Goal: Task Accomplishment & Management: Manage account settings

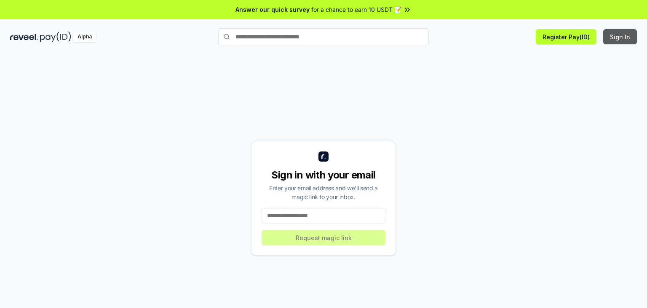
click at [625, 39] on button "Sign In" at bounding box center [620, 36] width 34 height 15
click at [280, 212] on input at bounding box center [324, 215] width 124 height 15
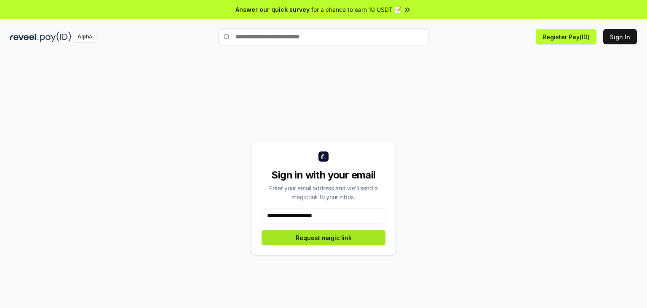
type input "**********"
click at [324, 238] on button "Request magic link" at bounding box center [324, 237] width 124 height 15
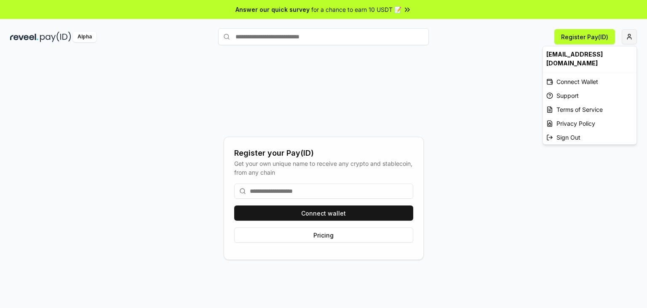
click at [626, 40] on html "Answer our quick survey for a chance to earn 10 USDT 📝 Alpha Register Pay(ID) R…" at bounding box center [323, 154] width 647 height 308
click at [575, 75] on div "Connect Wallet" at bounding box center [590, 82] width 94 height 14
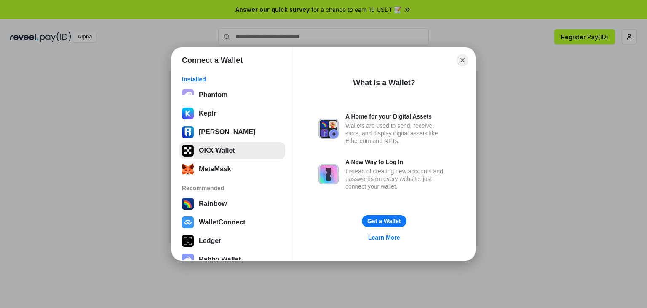
click at [241, 149] on button "OKX Wallet" at bounding box center [233, 150] width 106 height 17
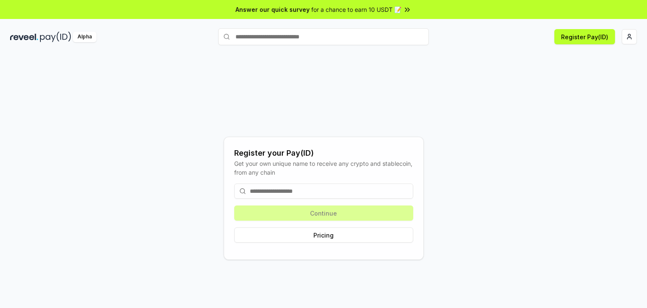
click at [351, 192] on input at bounding box center [323, 190] width 179 height 15
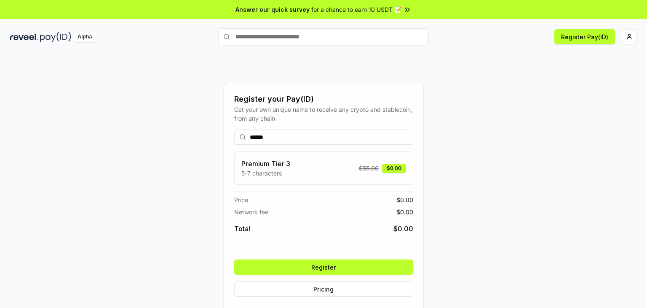
type input "******"
click at [357, 172] on div "Premium Tier 3 5-7 characters $ 55.00 $0.00" at bounding box center [323, 167] width 165 height 19
click at [345, 265] on button "Register" at bounding box center [323, 266] width 179 height 15
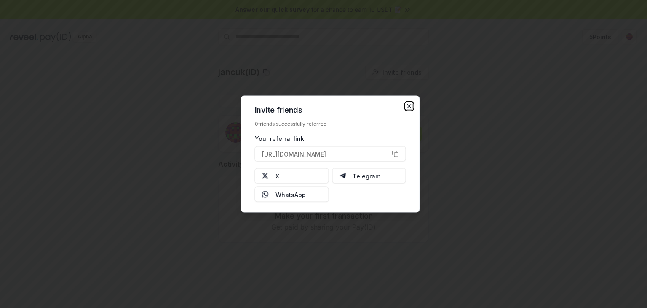
click at [410, 107] on icon "button" at bounding box center [409, 106] width 7 height 7
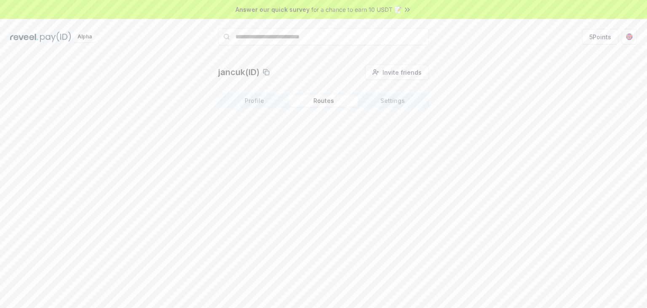
click at [334, 99] on button "Routes" at bounding box center [323, 101] width 69 height 12
click at [383, 107] on div "Profile Routes Settings" at bounding box center [323, 100] width 211 height 15
click at [326, 160] on icon at bounding box center [324, 158] width 8 height 6
click at [412, 121] on button "Create Route" at bounding box center [403, 122] width 52 height 15
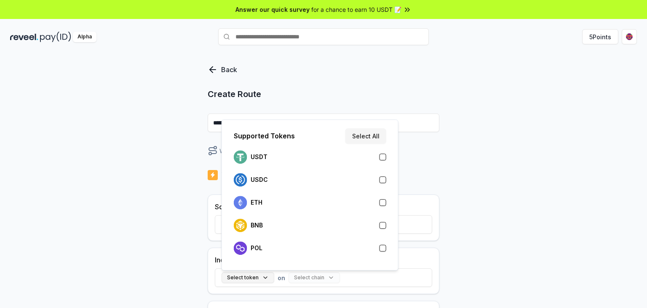
click at [268, 273] on button "Select token" at bounding box center [248, 277] width 53 height 11
click at [329, 161] on div "USDT" at bounding box center [310, 156] width 153 height 13
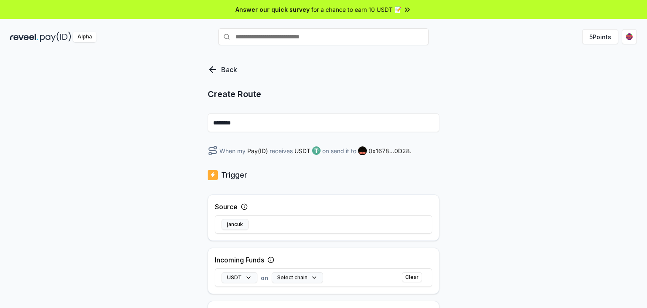
click at [440, 168] on div "Back Create Route ******** When my Pay(ID) receives USDT on send it to 0x1678..…" at bounding box center [323, 190] width 647 height 284
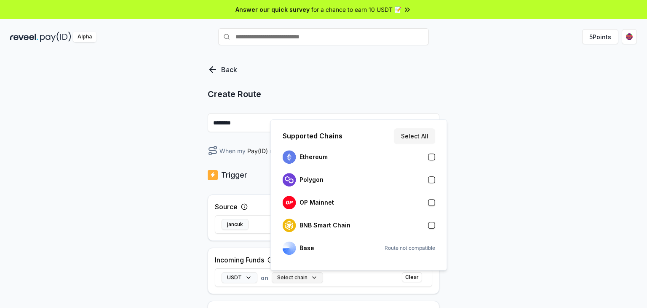
click at [298, 275] on button "Select chain" at bounding box center [297, 277] width 51 height 11
click at [346, 187] on div "Polygon" at bounding box center [358, 179] width 159 height 19
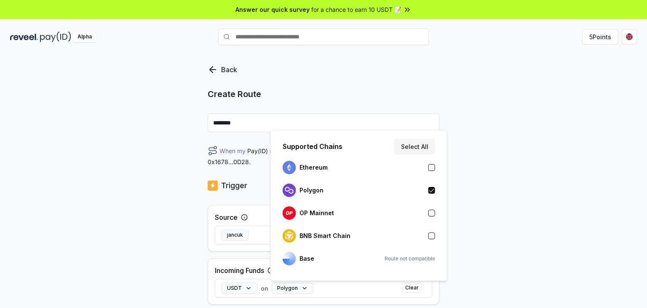
click at [458, 168] on div "Back Create Route ******** When my Pay(ID) receives USDT on Polygon send it to …" at bounding box center [323, 190] width 647 height 284
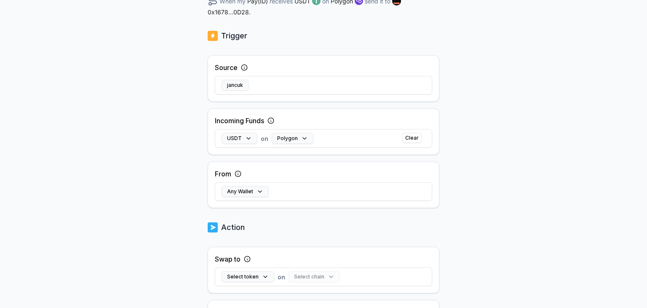
scroll to position [152, 0]
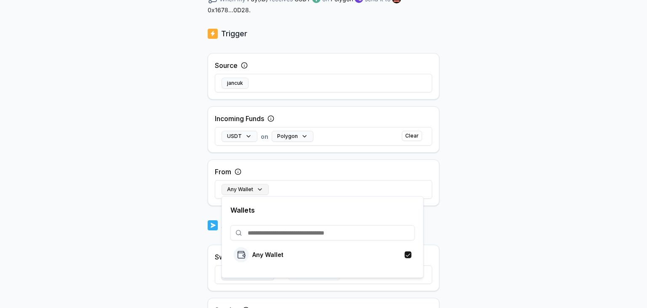
click at [263, 194] on button "Any Wallet" at bounding box center [245, 189] width 47 height 11
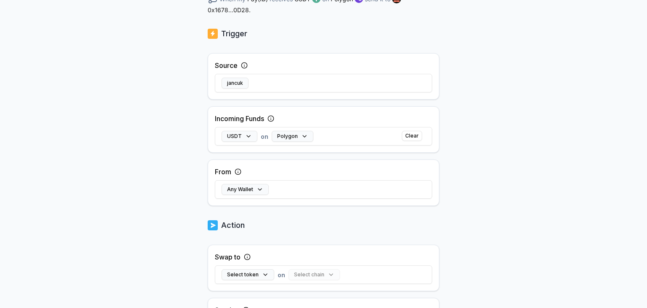
click at [554, 213] on body "Answer our quick survey for a chance to earn 10 USDT 📝 Alpha 5 Points Back Crea…" at bounding box center [323, 154] width 647 height 308
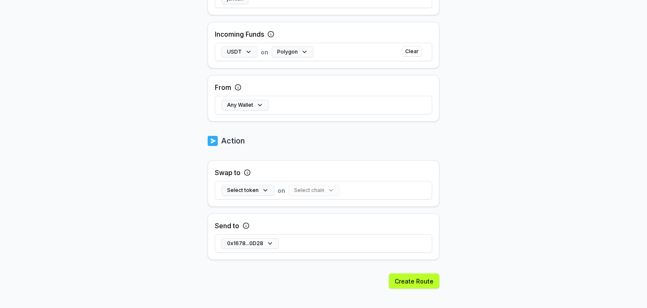
scroll to position [245, 0]
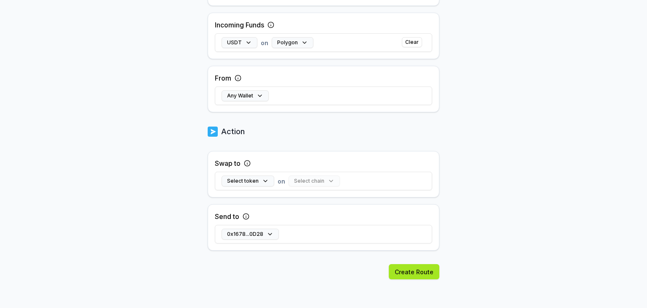
click at [423, 268] on button "Create Route" at bounding box center [414, 271] width 51 height 15
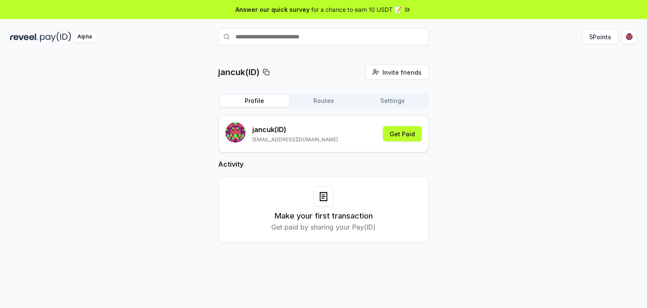
click at [263, 99] on button "Profile" at bounding box center [254, 101] width 69 height 12
click at [396, 134] on button "Get Paid" at bounding box center [402, 133] width 39 height 15
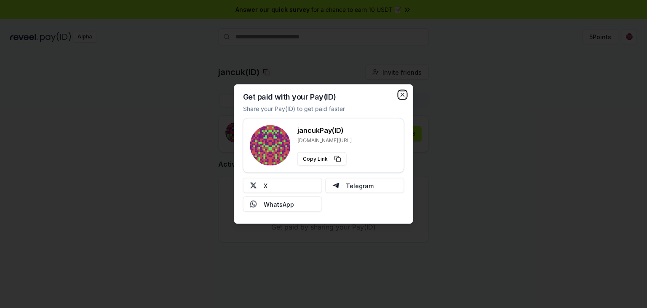
click at [399, 94] on icon "button" at bounding box center [402, 94] width 7 height 7
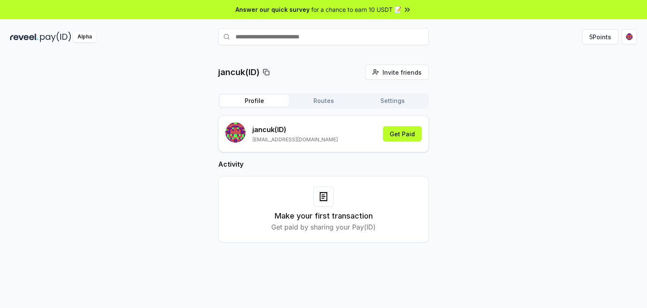
click at [373, 4] on div "Answer our quick survey for a chance to earn 10 USDT 📝" at bounding box center [323, 9] width 647 height 19
click at [600, 40] on button "5 Points" at bounding box center [600, 36] width 36 height 15
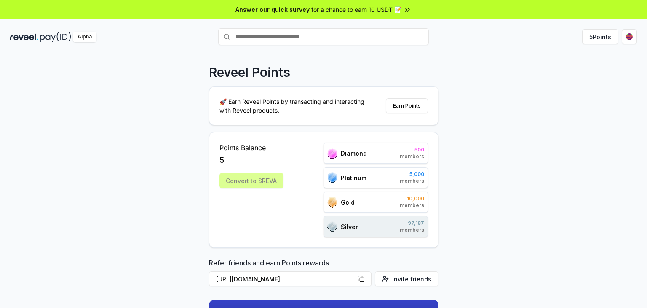
click at [488, 110] on div "Reveel Points 🚀 Earn Reveel Points by transacting and interacting with Reveel p…" at bounding box center [323, 190] width 647 height 284
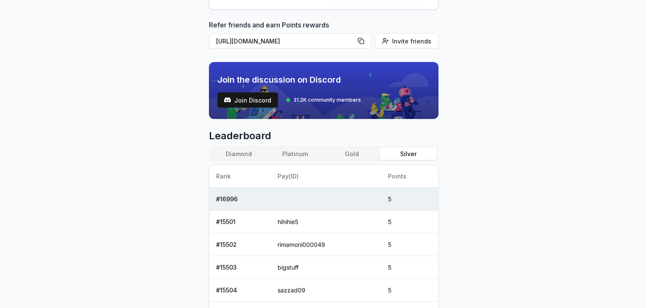
scroll to position [216, 0]
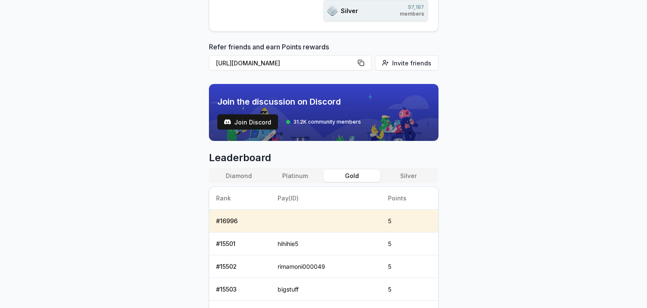
click at [350, 175] on button "Gold" at bounding box center [352, 175] width 56 height 12
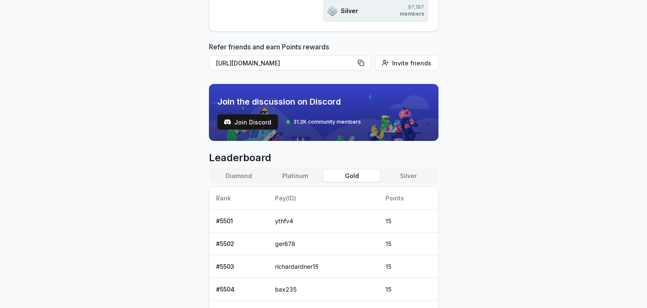
click at [484, 147] on body "Answer our quick survey for a chance to earn 10 USDT 📝 Alpha 5 Points Reveel Po…" at bounding box center [323, 154] width 647 height 308
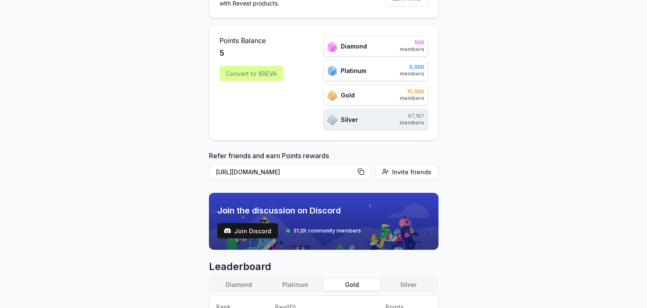
scroll to position [0, 0]
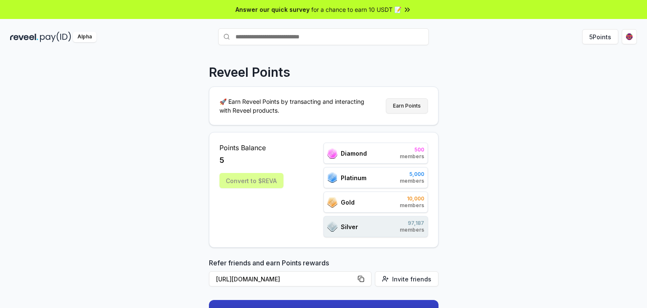
click at [408, 110] on button "Earn Points" at bounding box center [407, 105] width 42 height 15
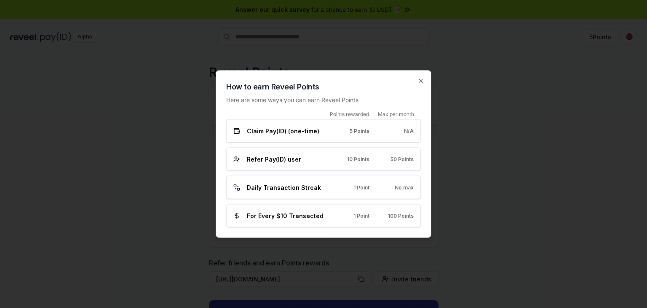
click at [282, 188] on span "Daily Transaction Streak" at bounding box center [284, 187] width 74 height 9
click at [419, 78] on icon "button" at bounding box center [421, 81] width 7 height 7
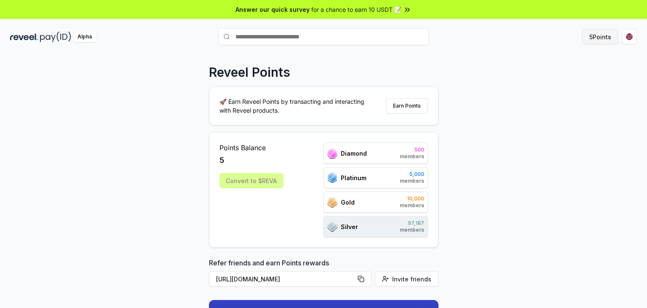
click at [602, 37] on button "5 Points" at bounding box center [600, 36] width 36 height 15
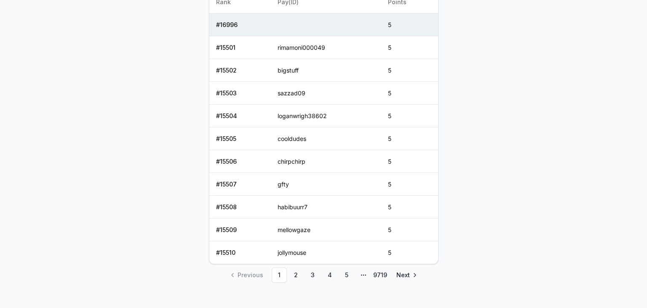
scroll to position [418, 0]
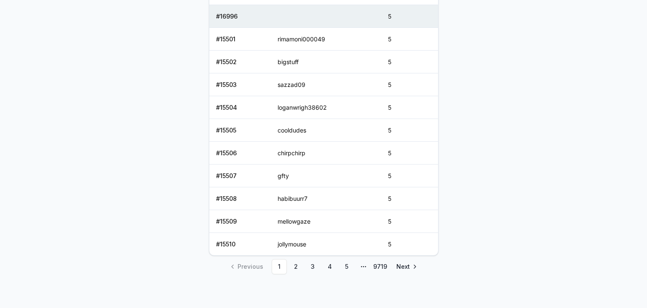
click at [503, 76] on body "Answer our quick survey for a chance to earn 10 USDT 📝 Alpha 5 Points Reveel Po…" at bounding box center [323, 154] width 647 height 308
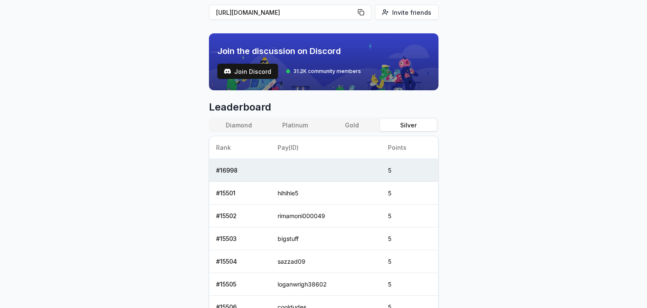
scroll to position [287, 0]
